Goal: Connect with others: Connect with others

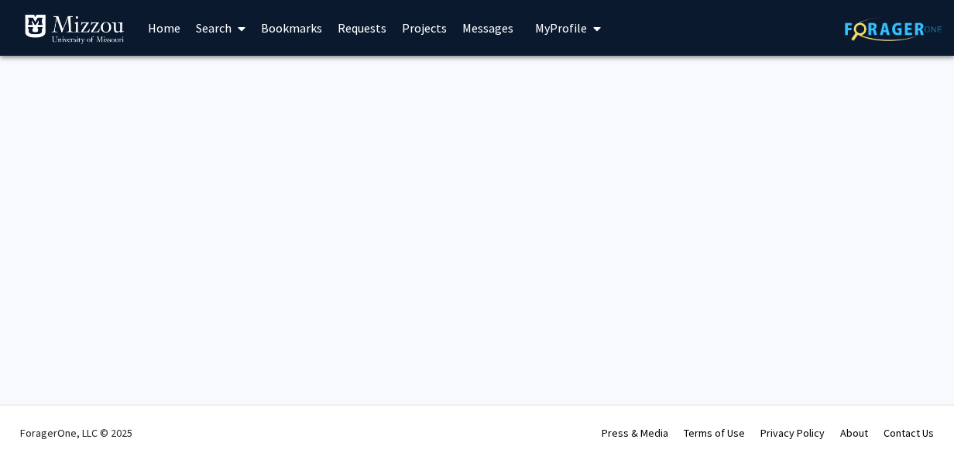
click at [283, 22] on link "Bookmarks" at bounding box center [291, 28] width 77 height 54
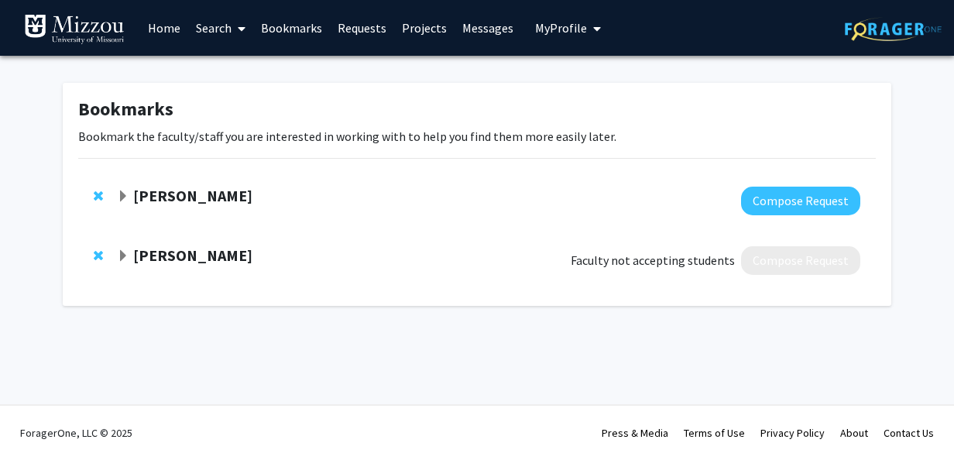
click at [194, 255] on strong "[PERSON_NAME]" at bounding box center [192, 254] width 119 height 19
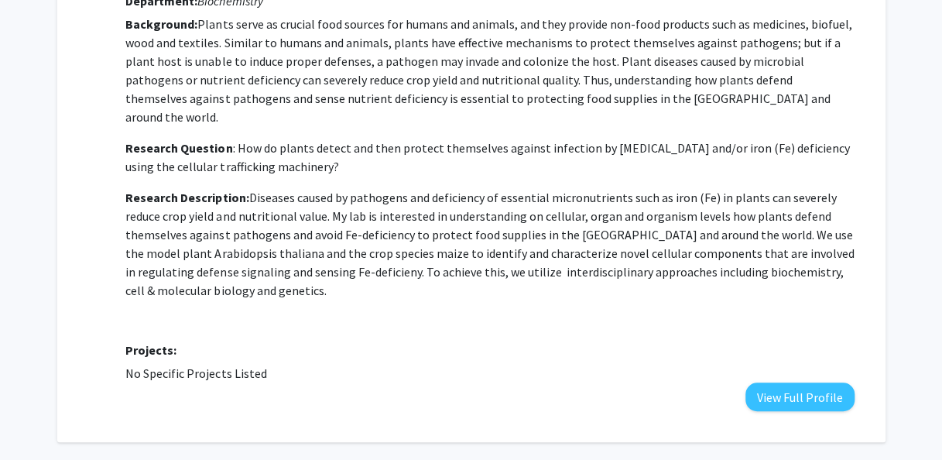
scroll to position [297, 0]
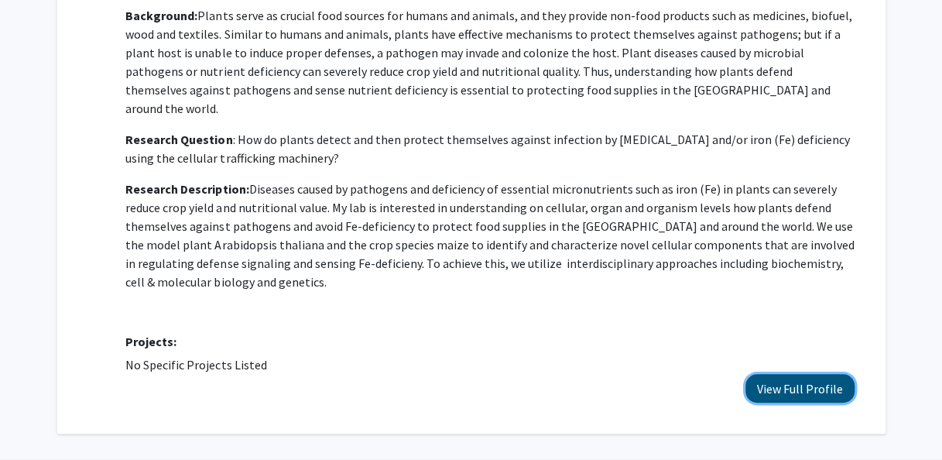
click at [759, 374] on button "View Full Profile" at bounding box center [799, 388] width 109 height 29
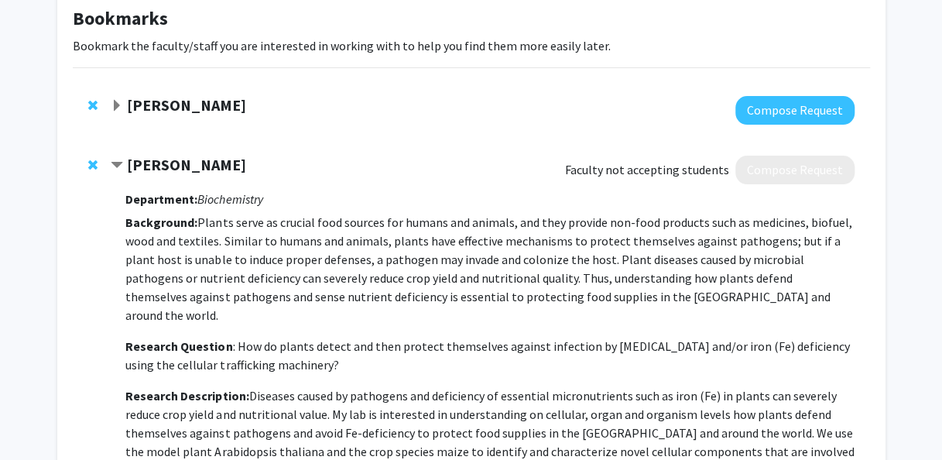
scroll to position [63, 0]
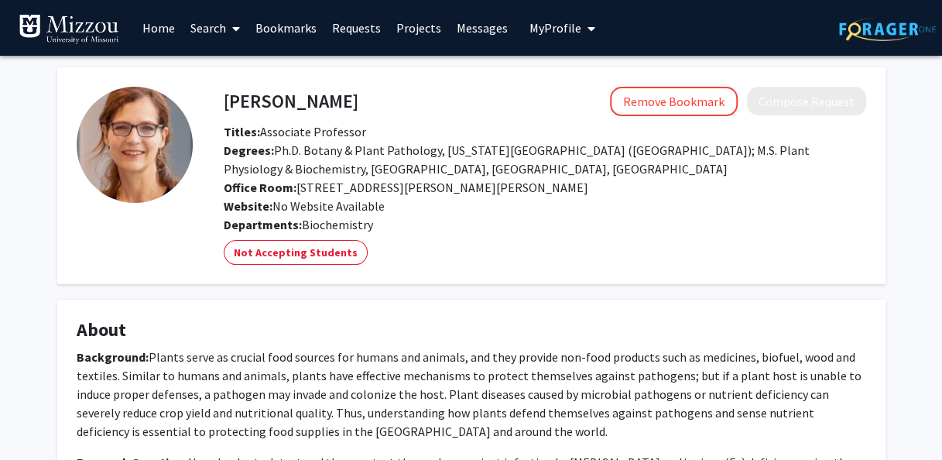
drag, startPoint x: 800, startPoint y: 99, endPoint x: 787, endPoint y: 81, distance: 23.2
click at [787, 81] on fg-card "[PERSON_NAME] Remove Bookmark Compose Request Titles: Associate Professor Degre…" at bounding box center [471, 175] width 828 height 217
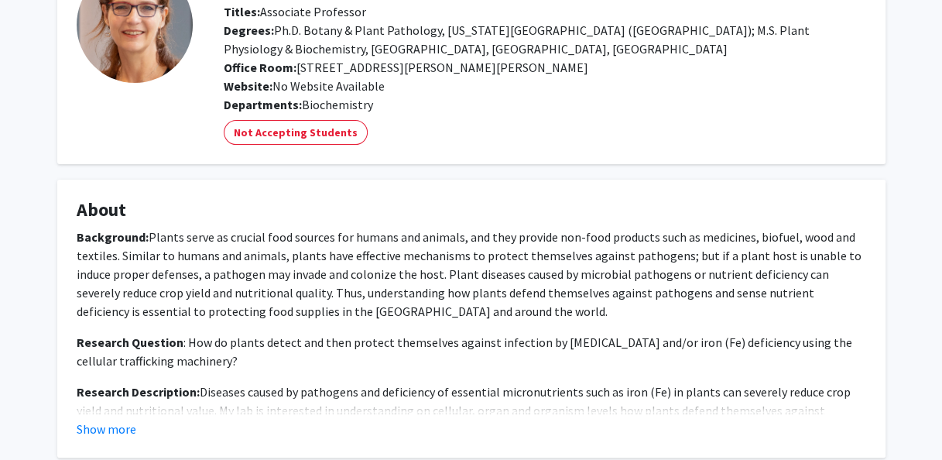
scroll to position [142, 0]
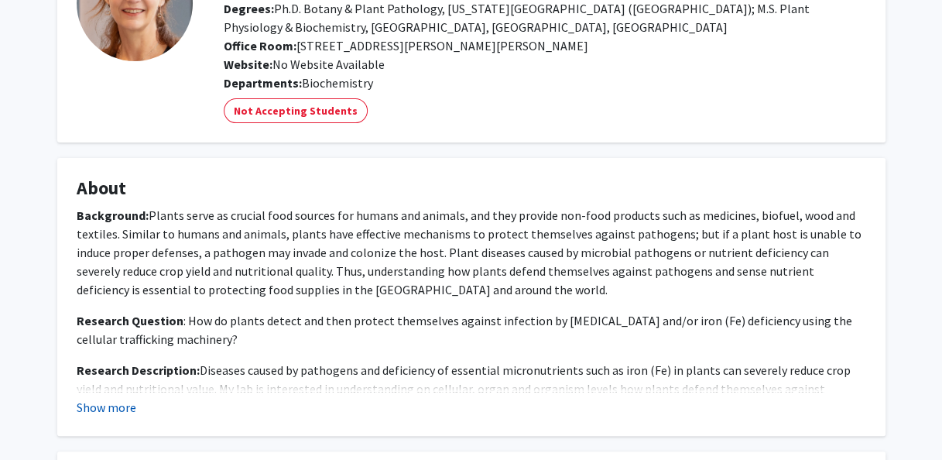
click at [122, 401] on button "Show more" at bounding box center [107, 407] width 60 height 19
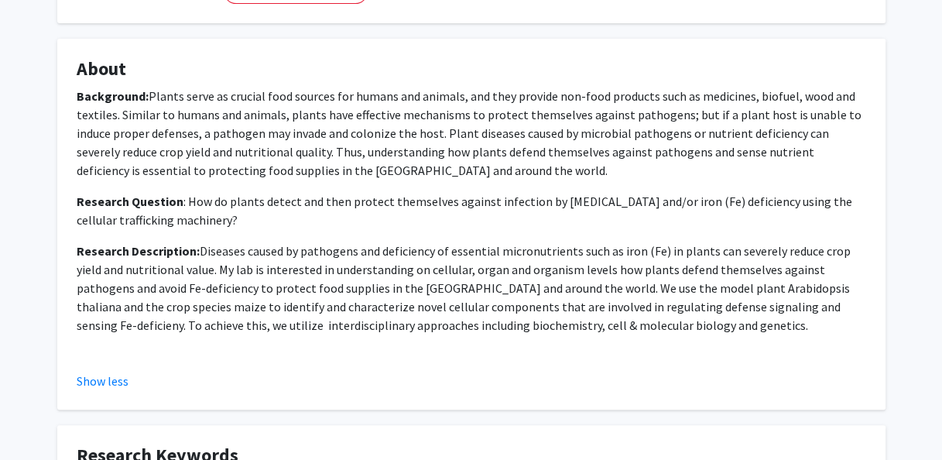
scroll to position [266, 0]
